Goal: Navigation & Orientation: Understand site structure

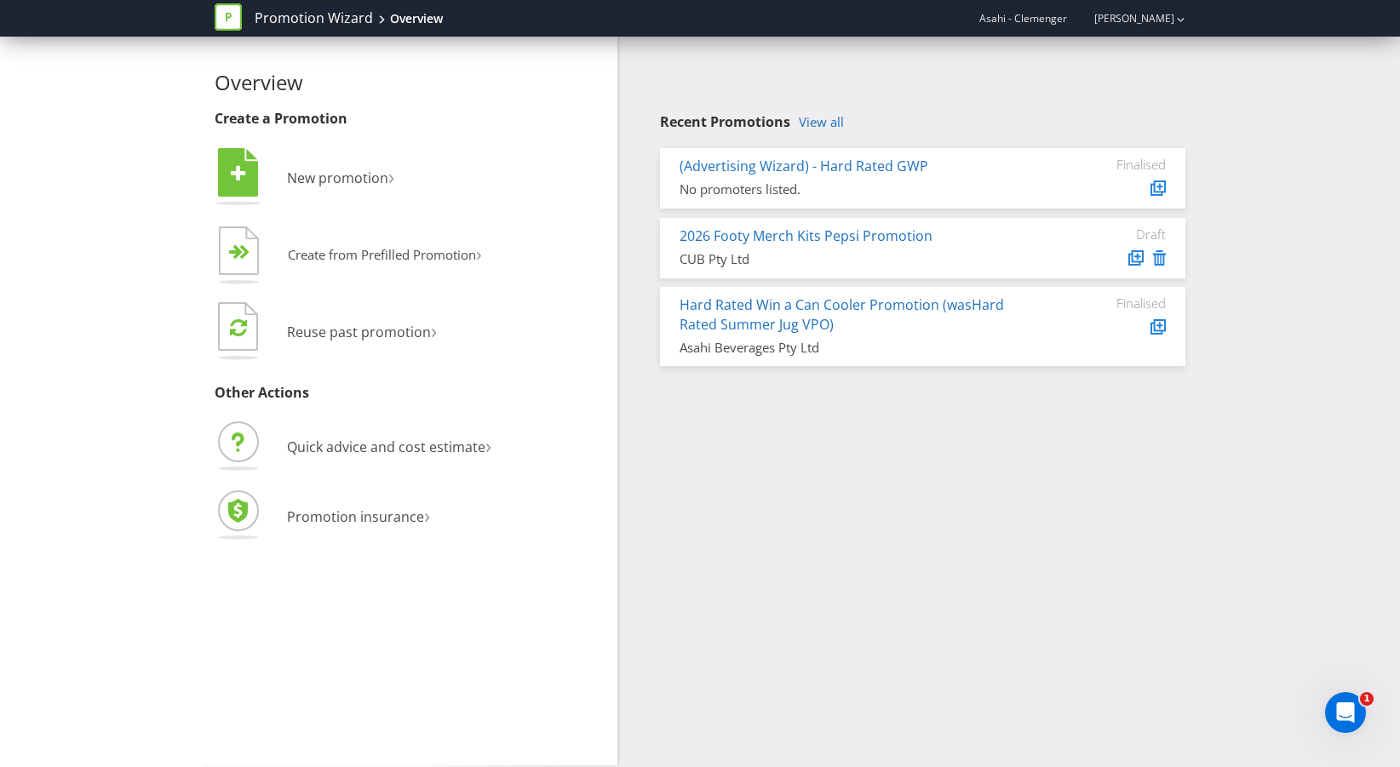
click at [233, 17] on icon at bounding box center [228, 16] width 27 height 27
click at [221, 20] on icon at bounding box center [228, 16] width 27 height 27
click at [1156, 17] on link "[PERSON_NAME]" at bounding box center [1125, 18] width 97 height 14
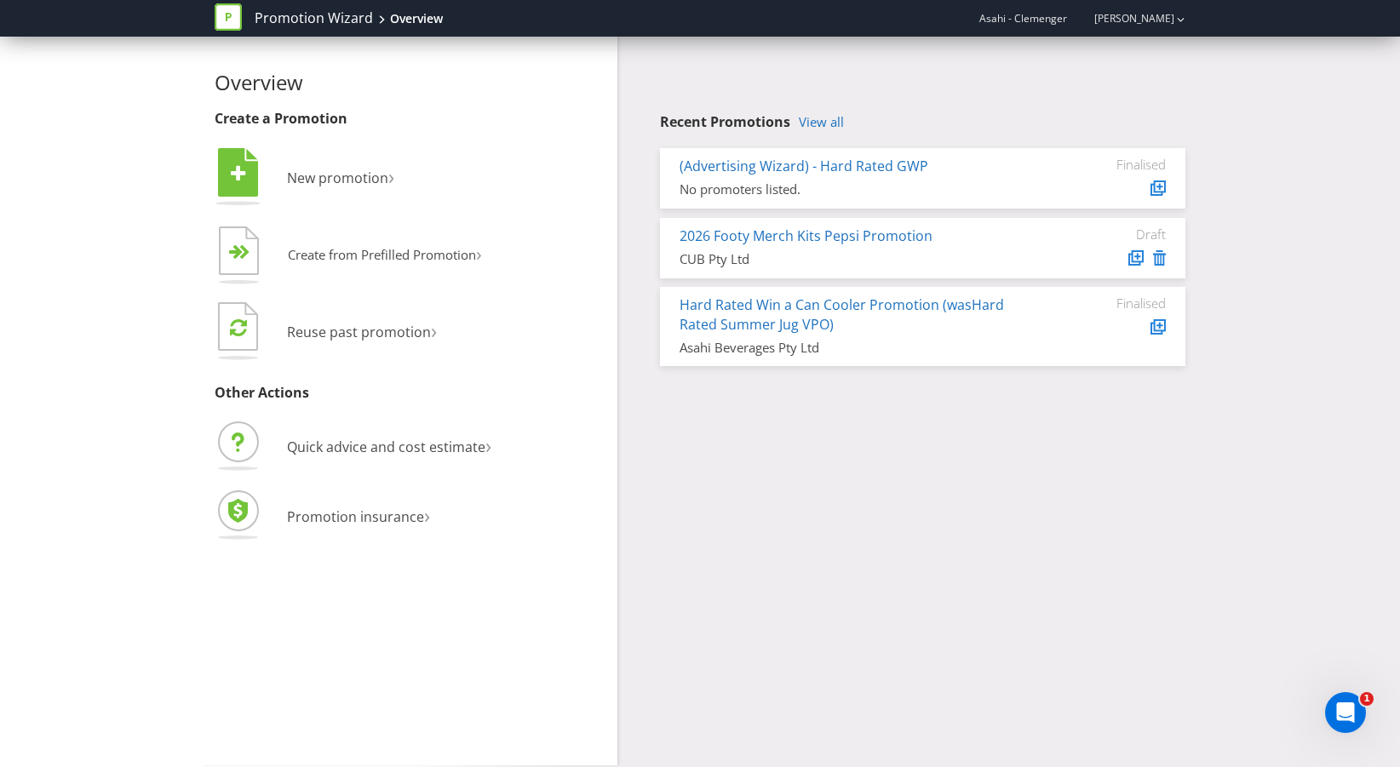
click at [242, 25] on div at bounding box center [235, 18] width 40 height 34
